Goal: Entertainment & Leisure: Consume media (video, audio)

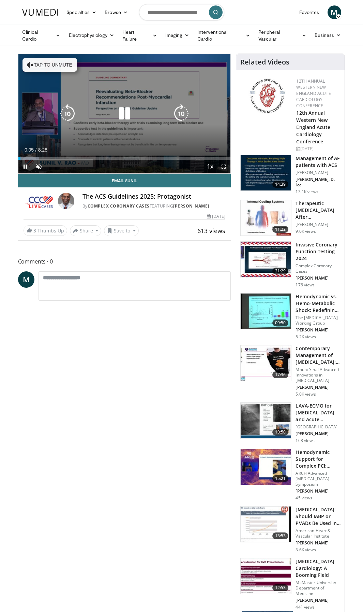
click at [126, 118] on icon "Video Player" at bounding box center [124, 113] width 19 height 19
drag, startPoint x: 67, startPoint y: 66, endPoint x: 69, endPoint y: 75, distance: 9.0
click at [67, 66] on button "Tap to unmute" at bounding box center [50, 65] width 55 height 14
click at [124, 113] on icon "Video Player" at bounding box center [124, 113] width 19 height 19
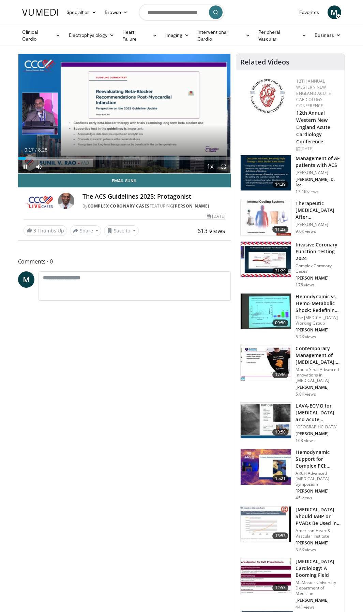
click at [222, 164] on span "Video Player" at bounding box center [224, 167] width 14 height 14
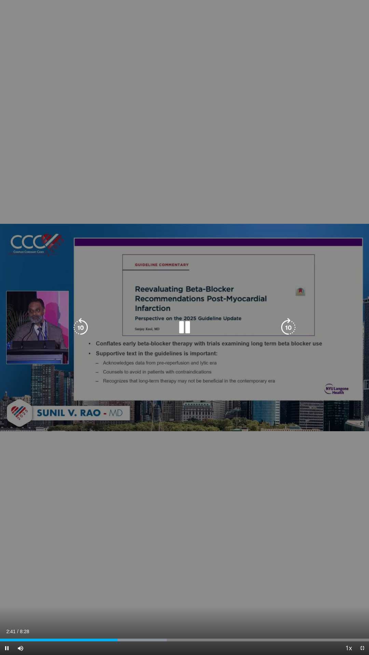
click at [130, 539] on div "10 seconds Tap to unmute" at bounding box center [184, 327] width 369 height 655
click at [185, 327] on icon "Video Player" at bounding box center [184, 327] width 19 height 19
click at [181, 328] on icon "Video Player" at bounding box center [184, 327] width 19 height 19
click at [179, 326] on icon "Video Player" at bounding box center [184, 327] width 19 height 19
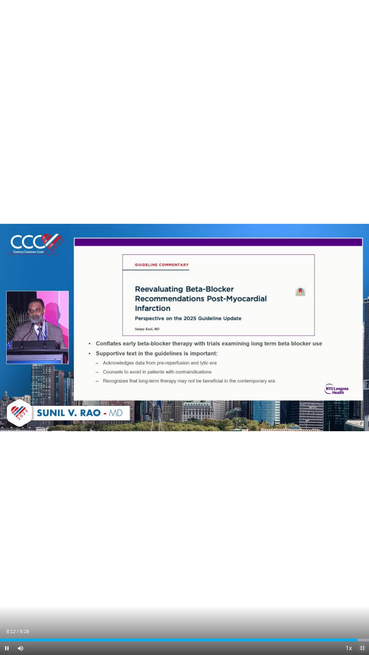
click at [361, 611] on span "Video Player" at bounding box center [362, 648] width 14 height 14
